Goal: Check status: Check status

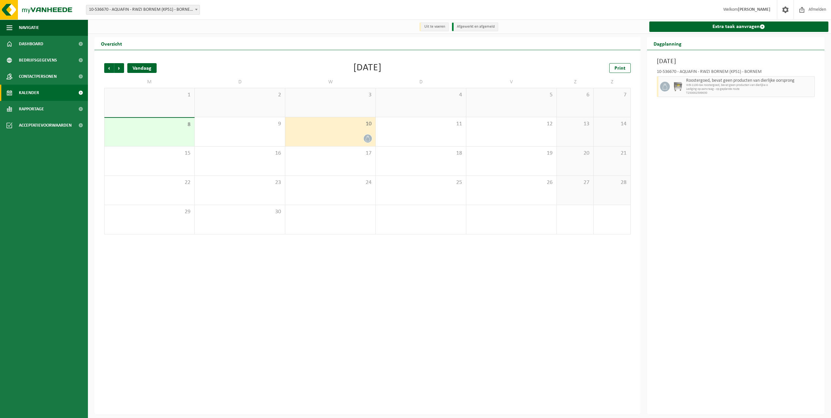
click at [141, 67] on div "Vandaag" at bounding box center [141, 68] width 29 height 10
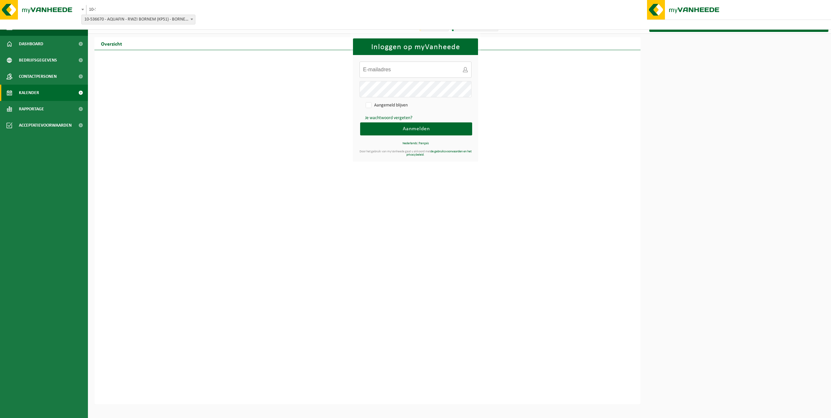
type input "[EMAIL_ADDRESS][DOMAIN_NAME]"
click at [416, 130] on span "Aanmelden" at bounding box center [416, 128] width 27 height 5
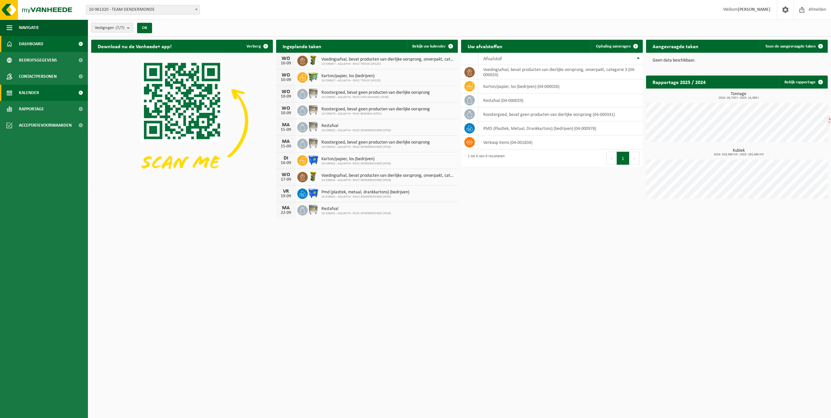
click at [33, 93] on span "Kalender" at bounding box center [29, 93] width 20 height 16
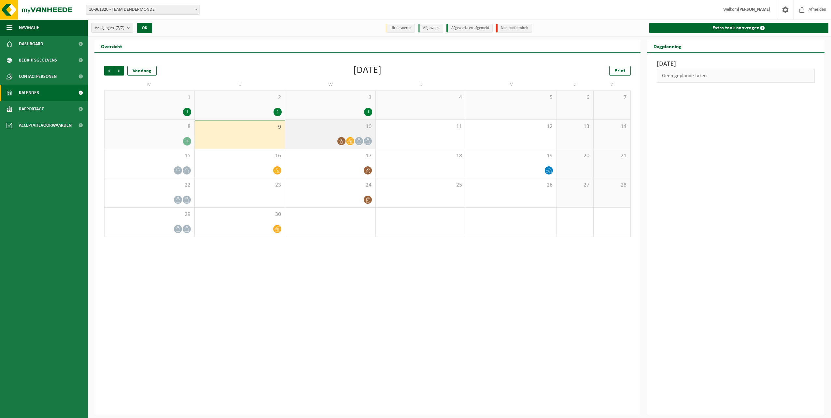
click at [320, 132] on div "10" at bounding box center [330, 134] width 90 height 29
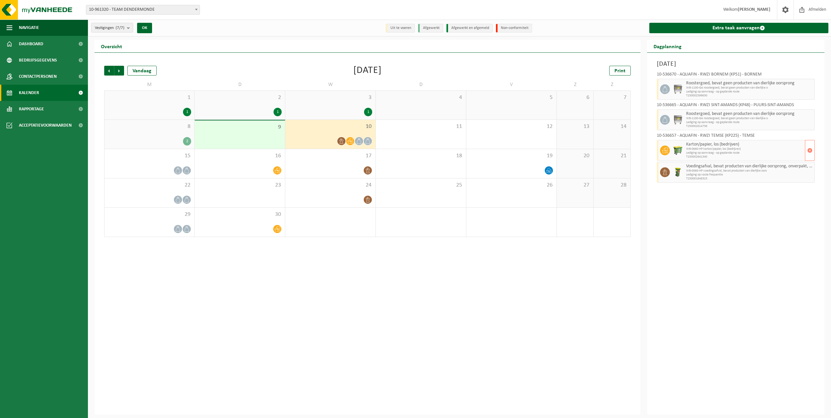
click at [757, 149] on span "WB-0660-HP karton/papier, los (bedrijven)" at bounding box center [744, 149] width 117 height 4
click at [432, 131] on div "11" at bounding box center [421, 134] width 90 height 29
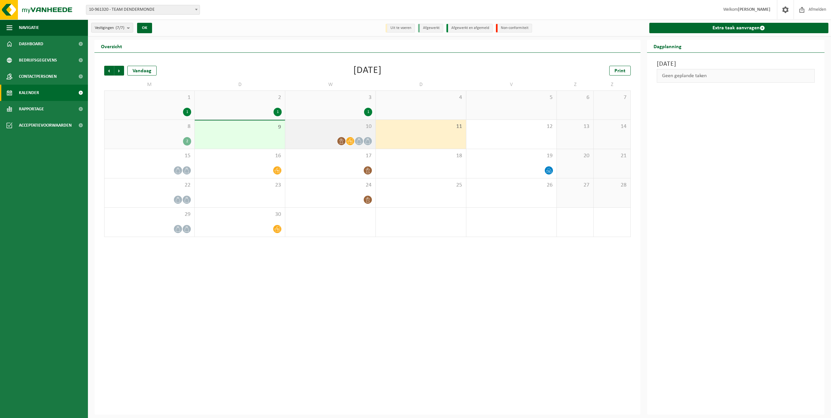
click at [322, 136] on div "10" at bounding box center [330, 134] width 90 height 29
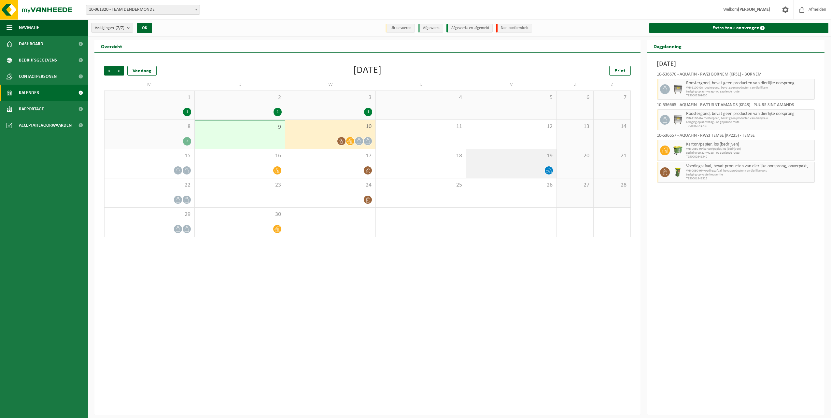
click at [550, 172] on icon at bounding box center [549, 171] width 6 height 6
